Goal: Information Seeking & Learning: Learn about a topic

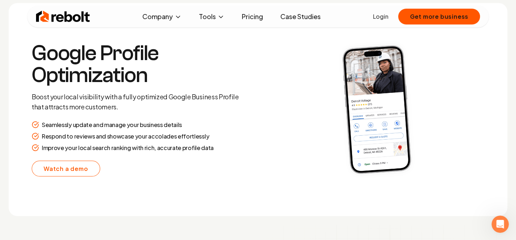
scroll to position [1353, 0]
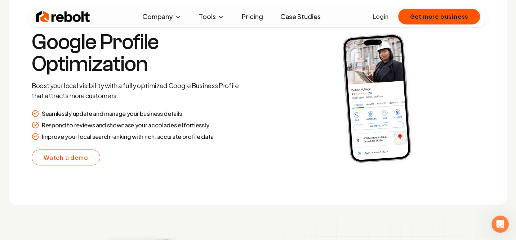
click at [256, 18] on link "Pricing" at bounding box center [252, 16] width 33 height 14
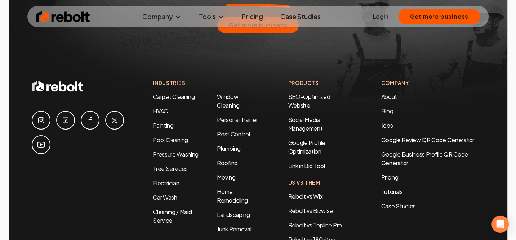
scroll to position [1524, 0]
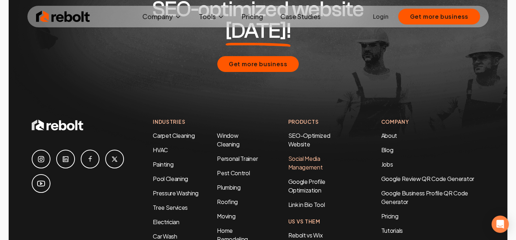
click at [304, 155] on link "Social Media Management" at bounding box center [305, 163] width 35 height 16
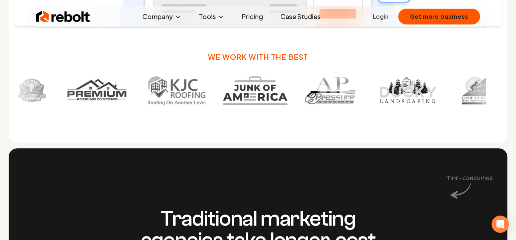
scroll to position [439, 0]
